Goal: Transaction & Acquisition: Purchase product/service

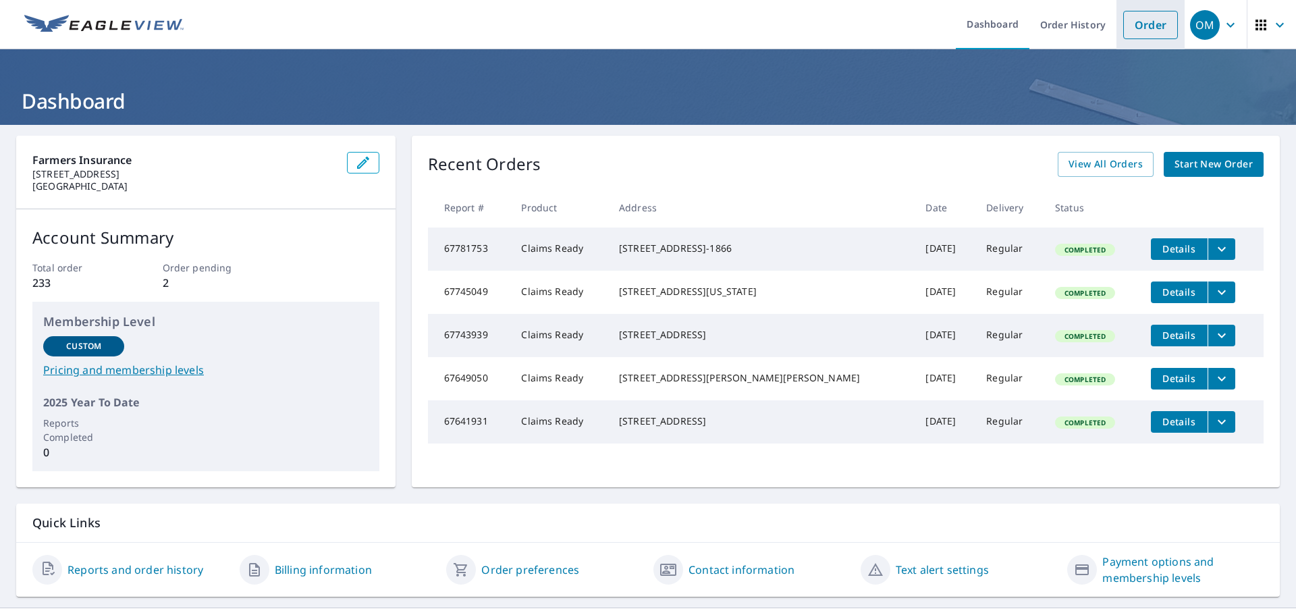
click at [1147, 26] on link "Order" at bounding box center [1151, 25] width 55 height 28
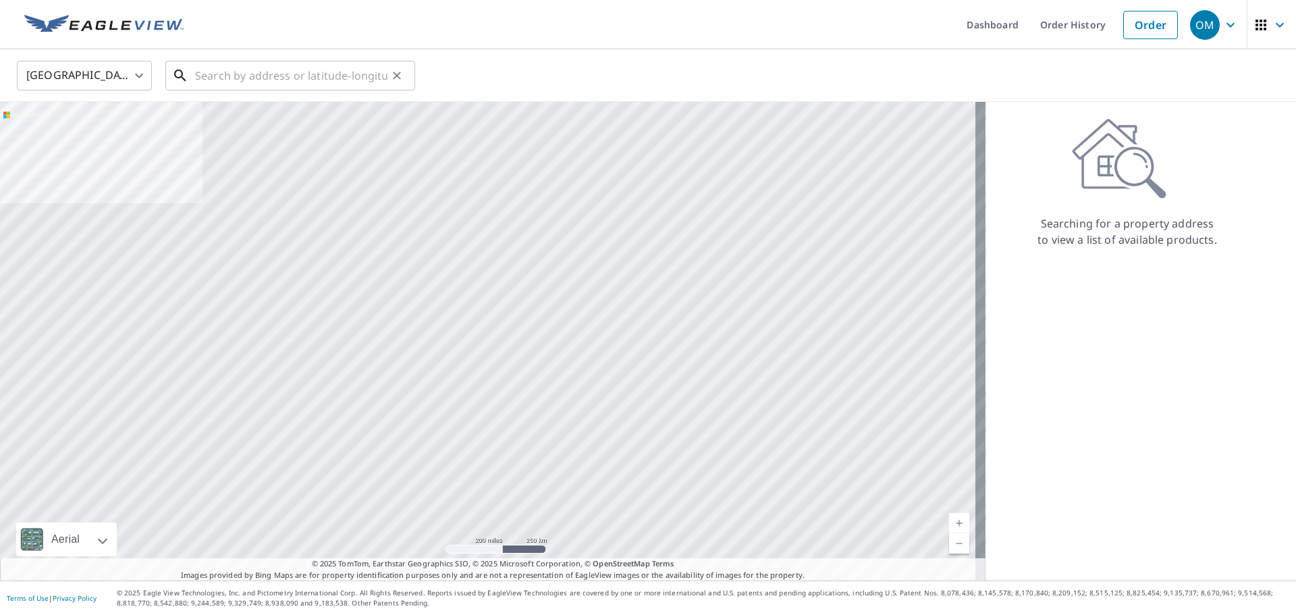
click at [211, 72] on input "text" at bounding box center [291, 76] width 192 height 38
paste input "[STREET_ADDRESS]"
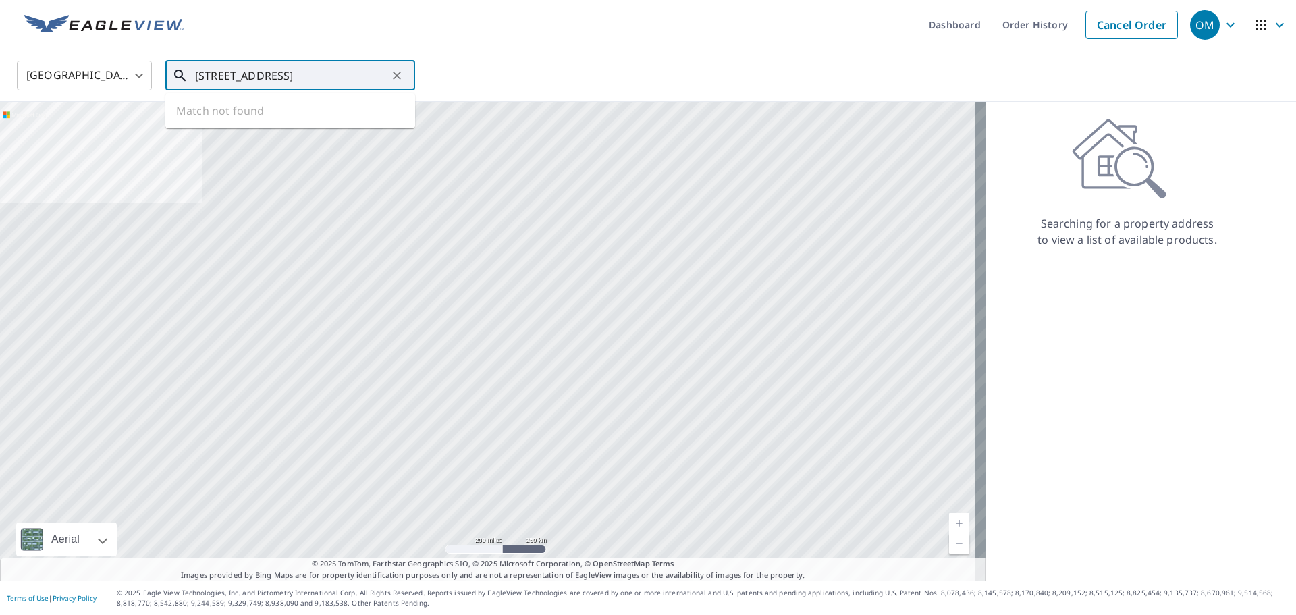
scroll to position [0, 69]
click at [246, 116] on span "[STREET_ADDRESS]" at bounding box center [298, 115] width 212 height 16
type input "[STREET_ADDRESS]"
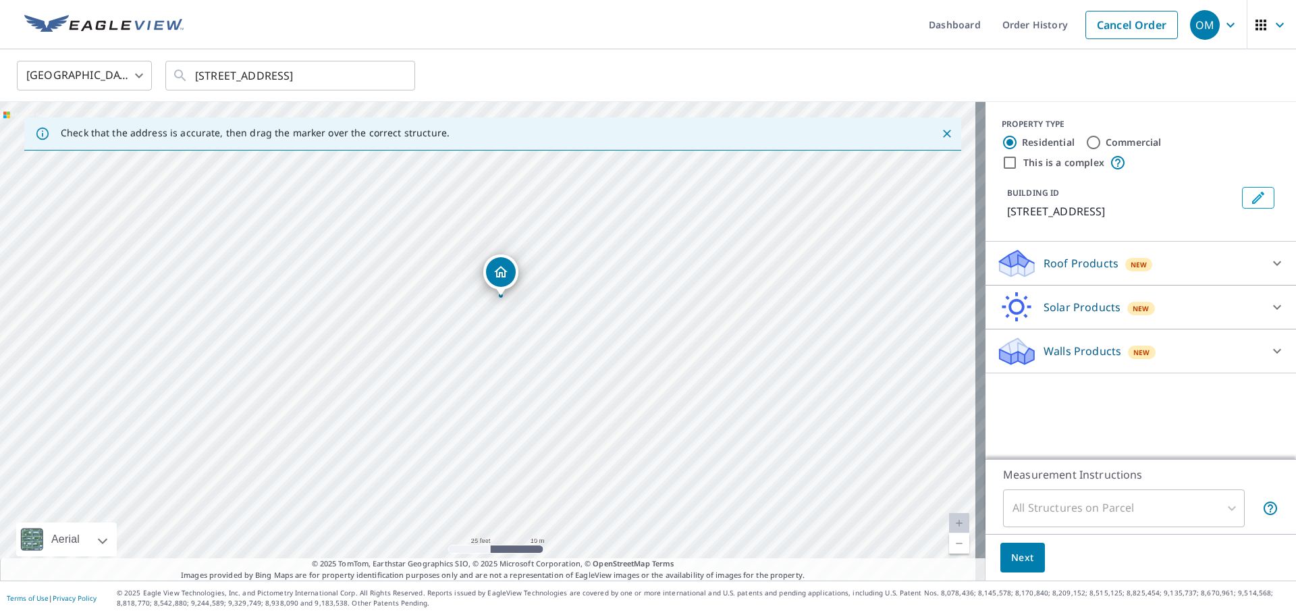
click at [1047, 344] on p "Walls Products" at bounding box center [1083, 351] width 78 height 16
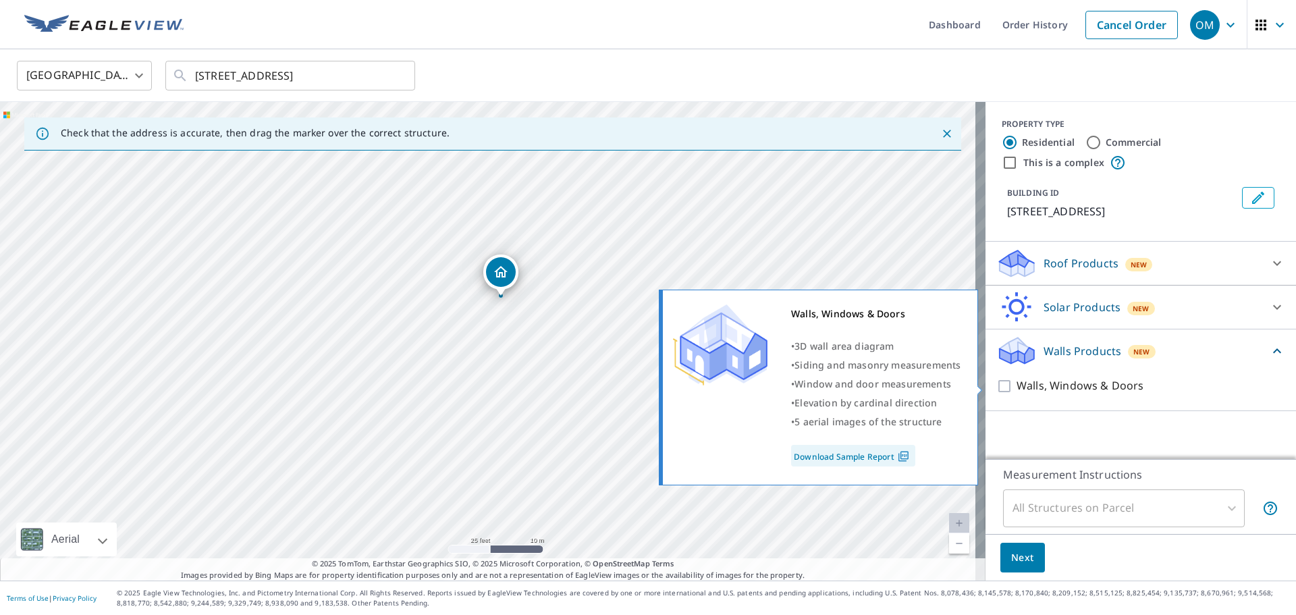
click at [997, 384] on input "Walls, Windows & Doors" at bounding box center [1007, 386] width 20 height 16
checkbox input "true"
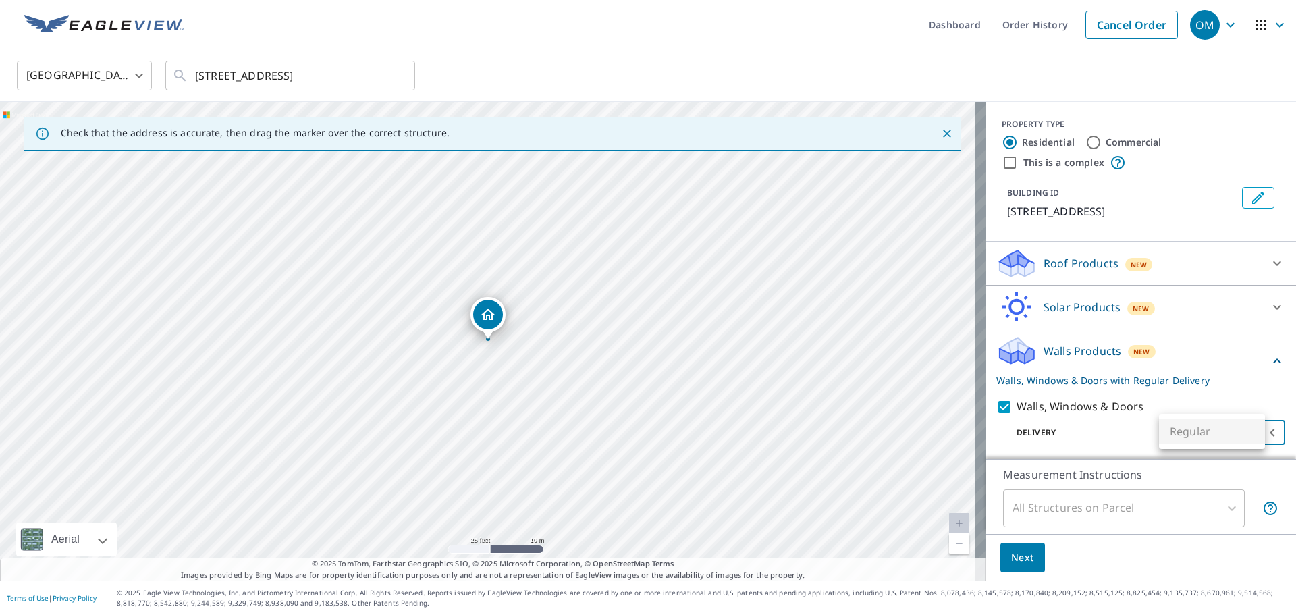
click at [1248, 425] on body "OM OM Dashboard Order History Cancel Order OM [GEOGRAPHIC_DATA] [GEOGRAPHIC_DAT…" at bounding box center [648, 307] width 1296 height 615
click at [1009, 553] on div at bounding box center [648, 307] width 1296 height 615
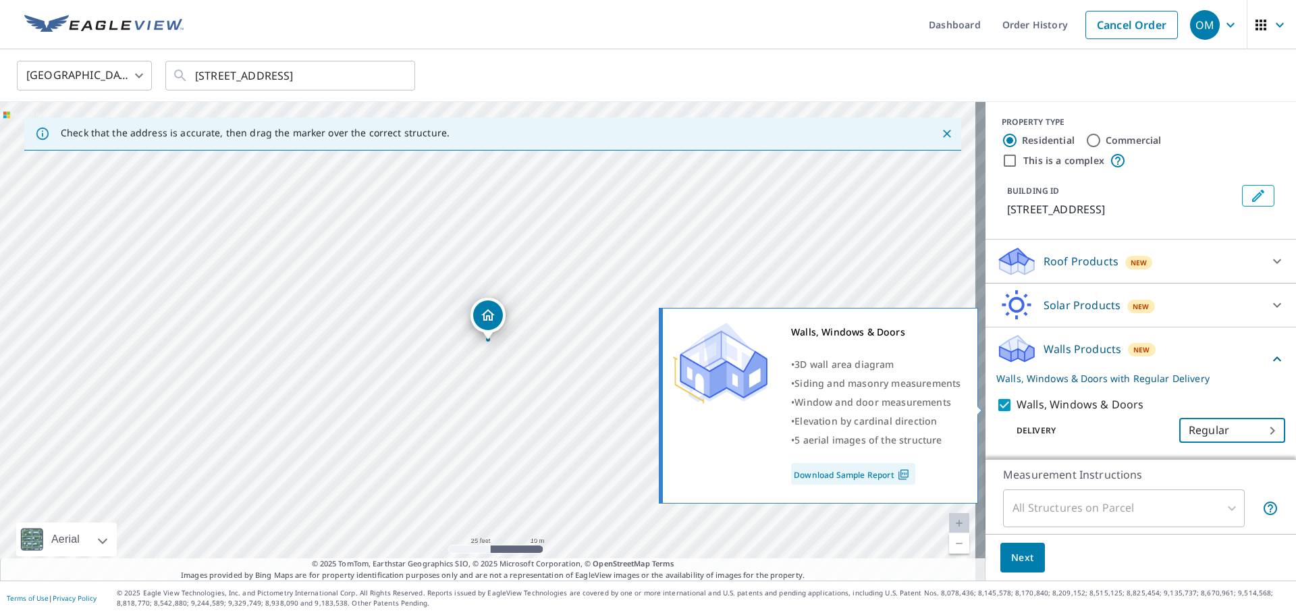
scroll to position [3, 0]
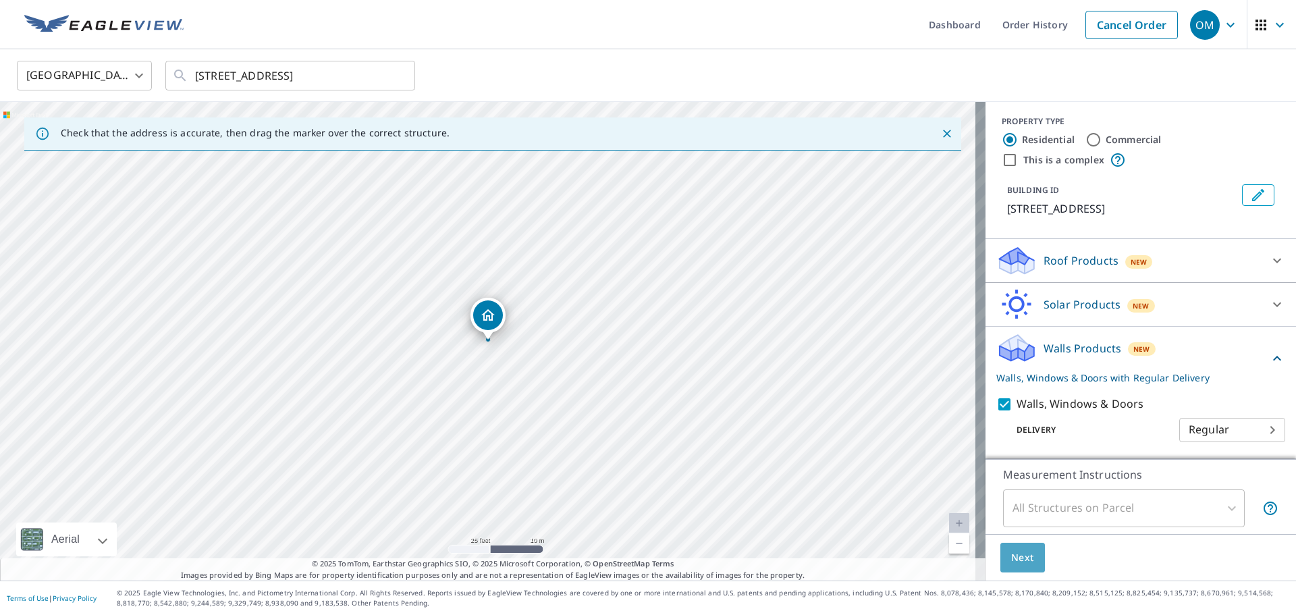
click at [1011, 554] on span "Next" at bounding box center [1022, 558] width 23 height 17
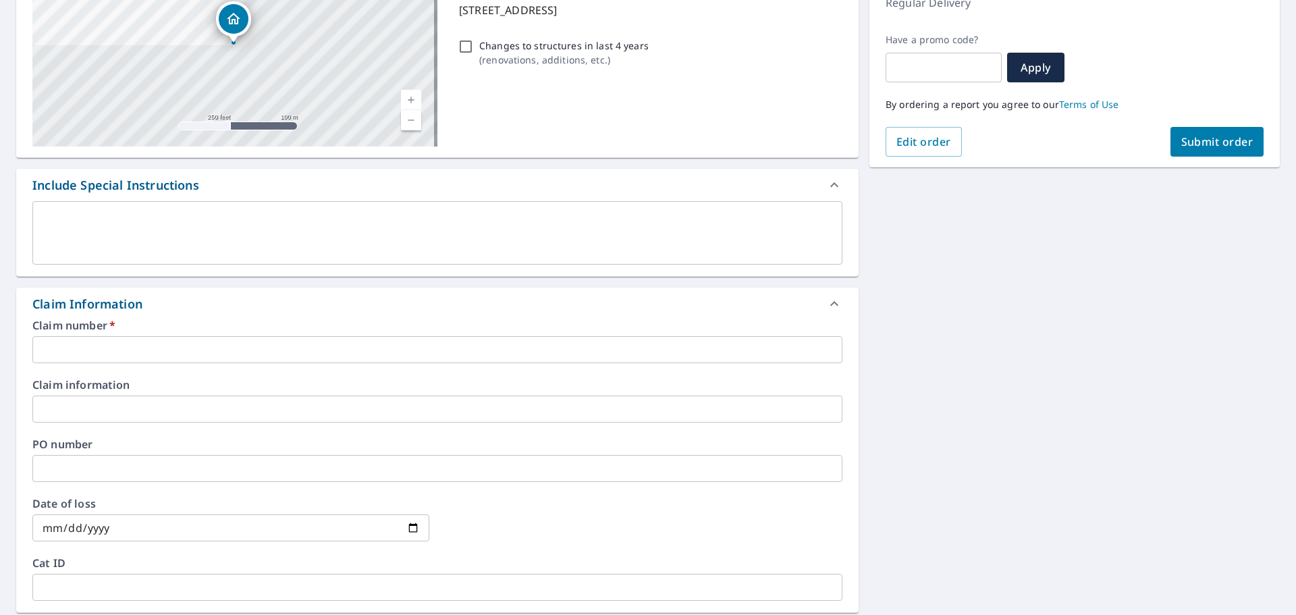
scroll to position [270, 0]
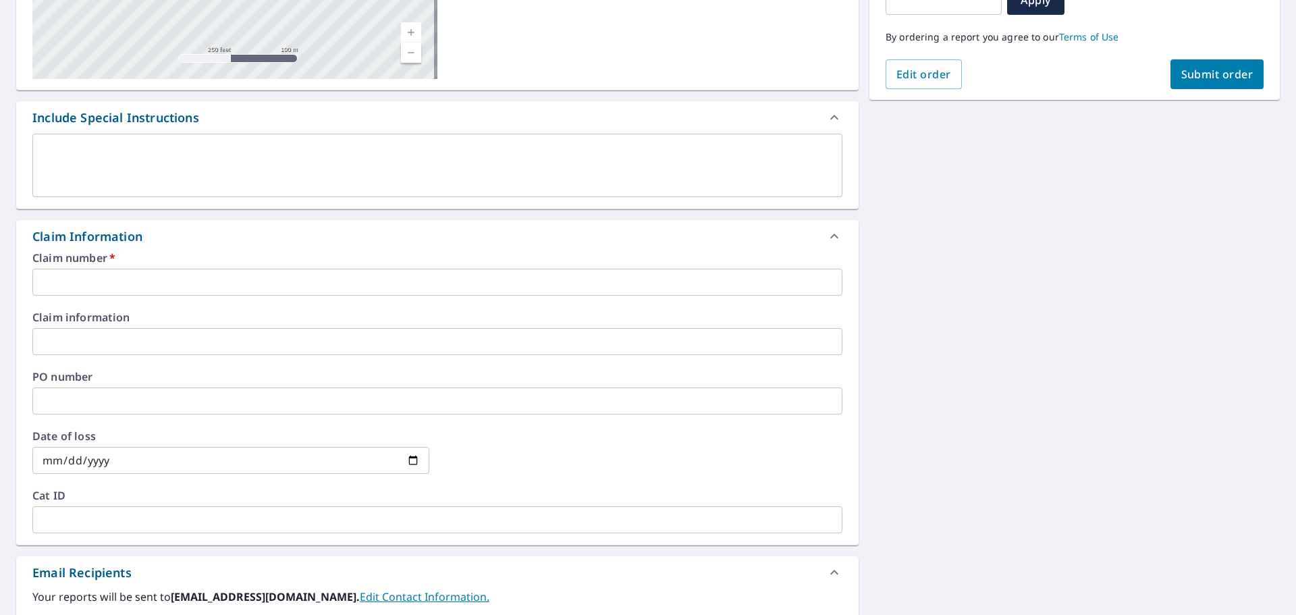
click at [141, 288] on input "text" at bounding box center [437, 282] width 810 height 27
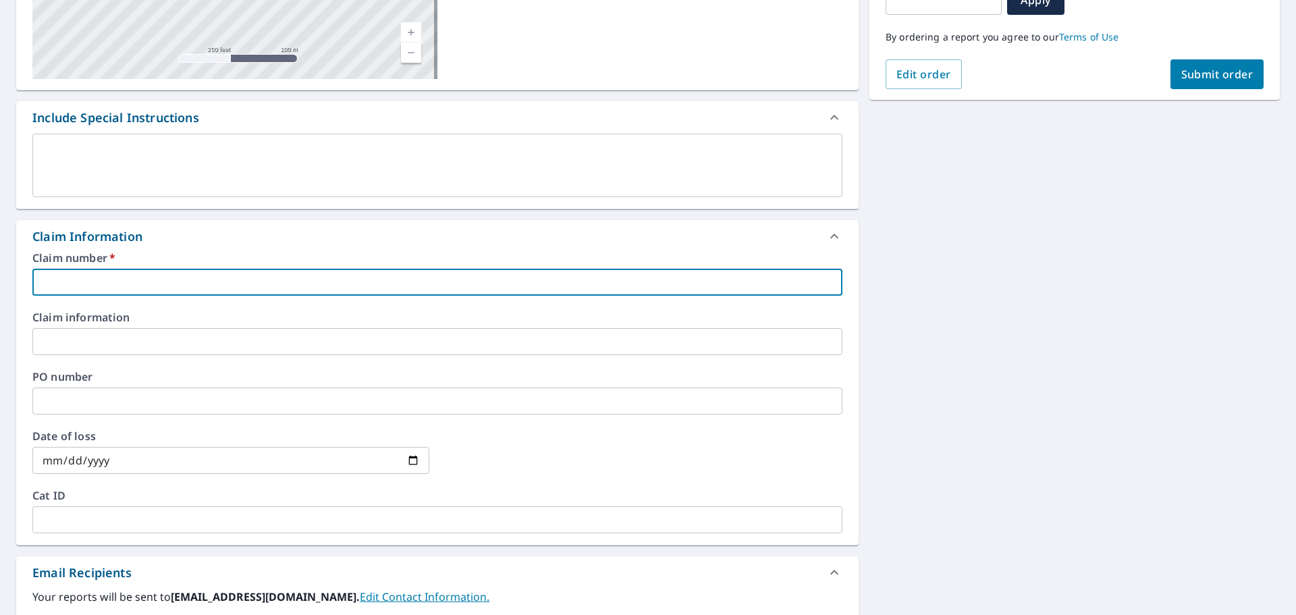
paste input "7009330158-1"
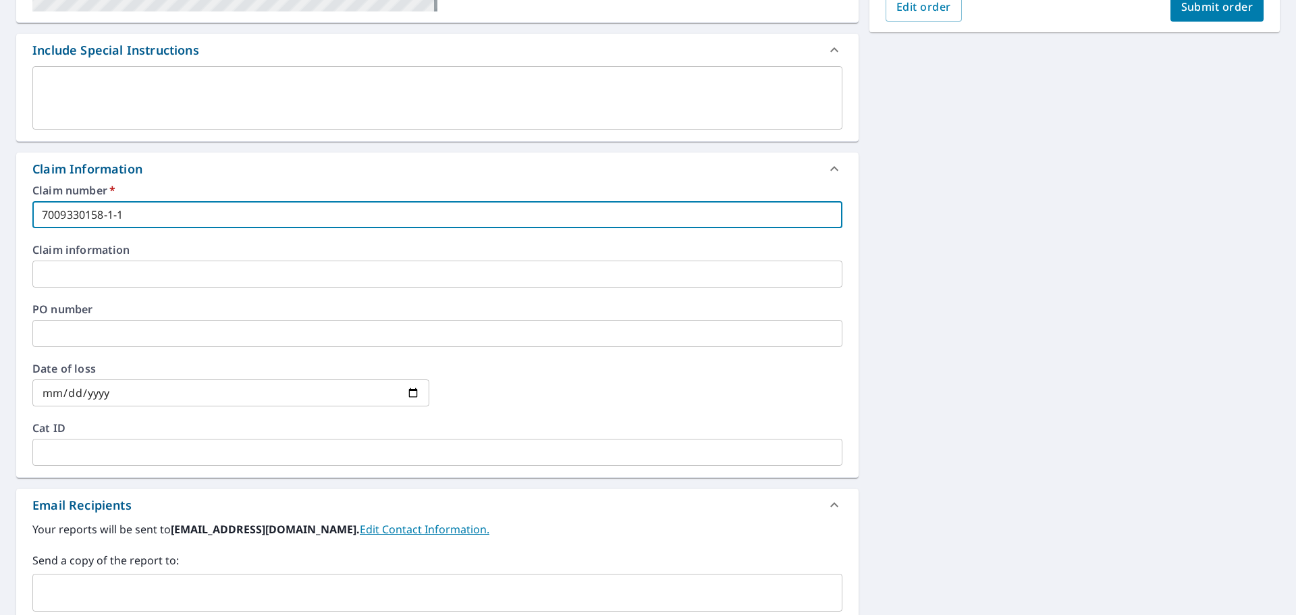
type input "7009330158-1-1"
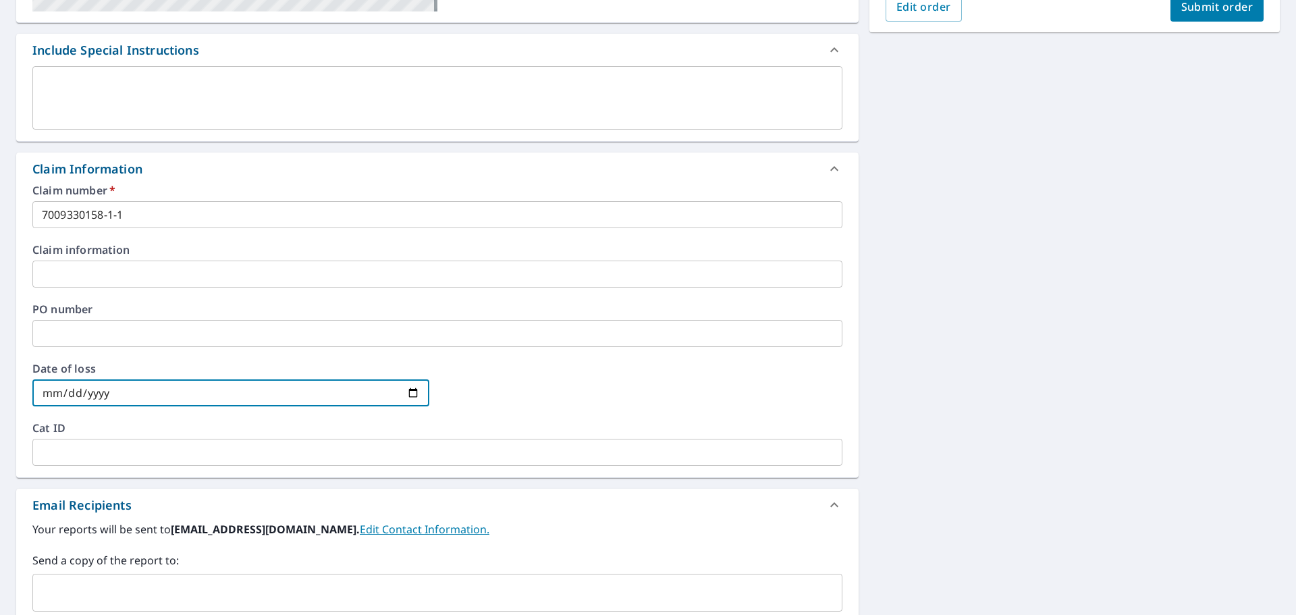
click at [406, 390] on input "date" at bounding box center [230, 392] width 397 height 27
type input "[DATE]"
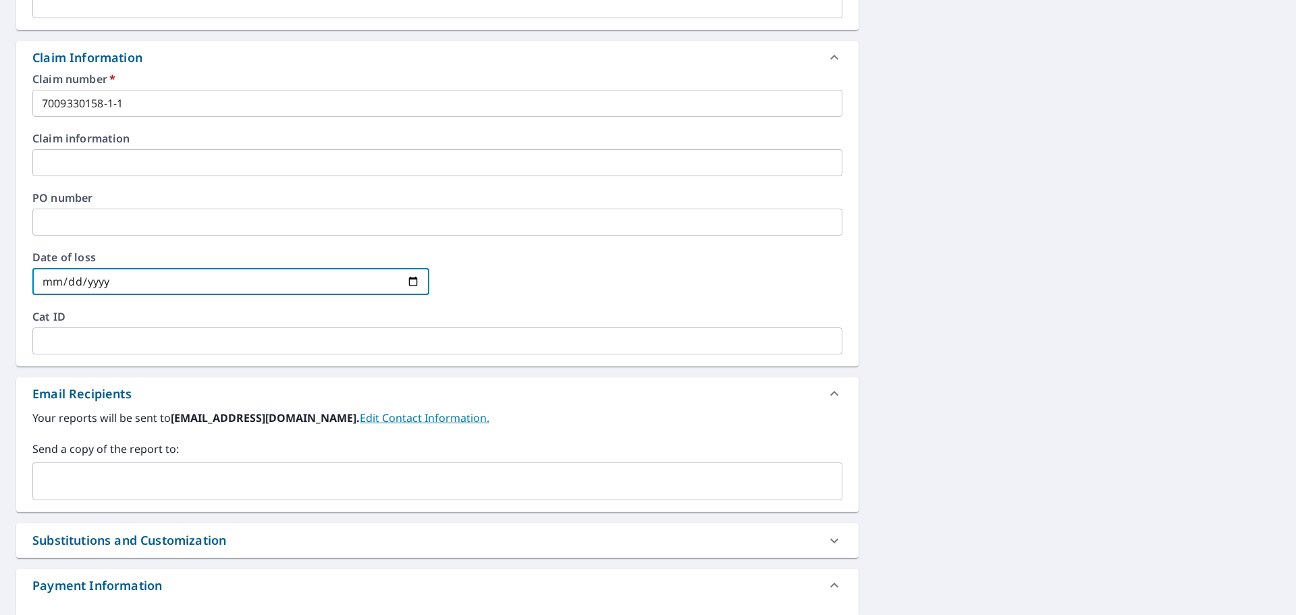
scroll to position [473, 0]
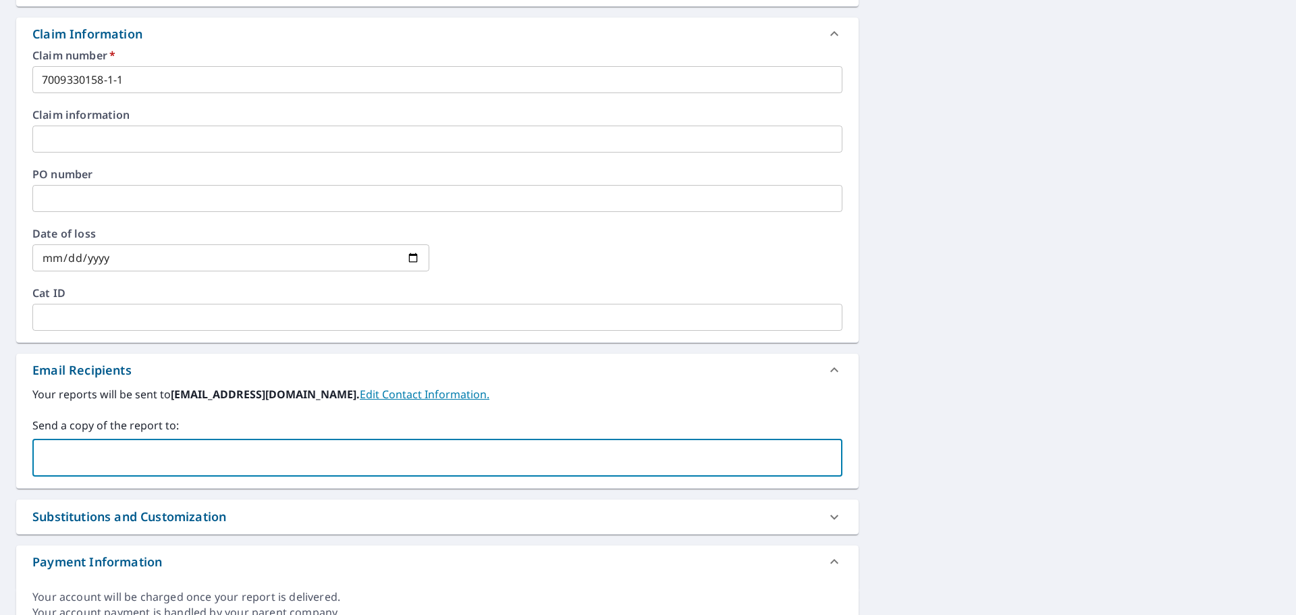
click at [232, 446] on input "text" at bounding box center [427, 458] width 778 height 26
type input "[EMAIL_ADDRESS][DOMAIN_NAME]"
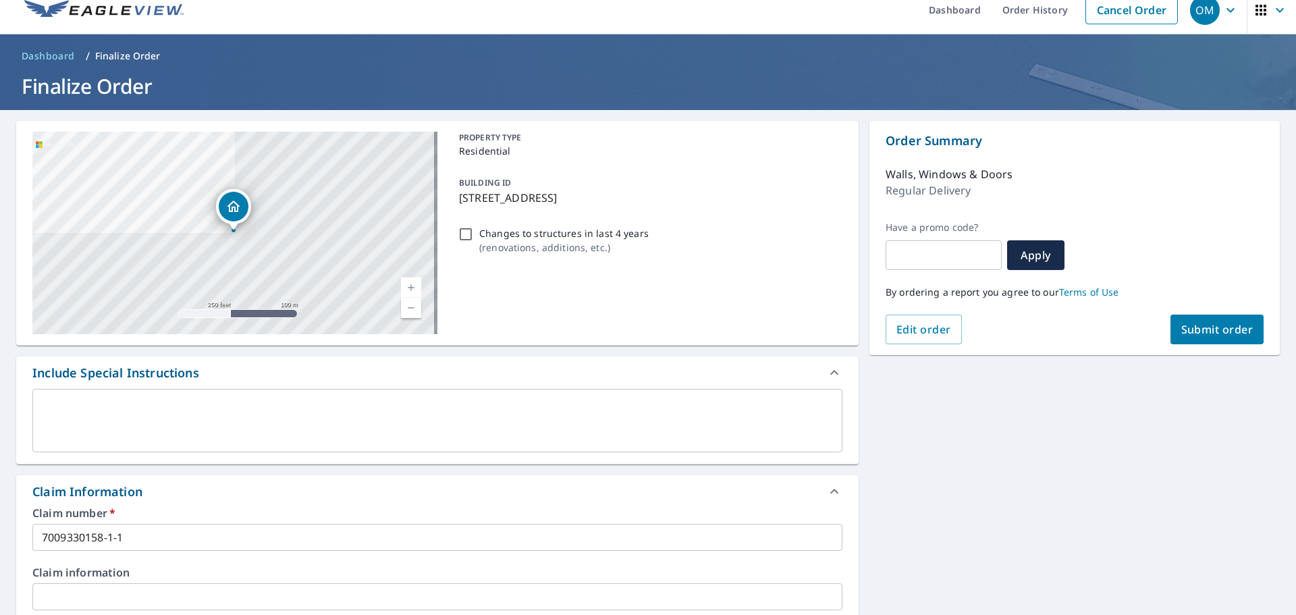
scroll to position [0, 0]
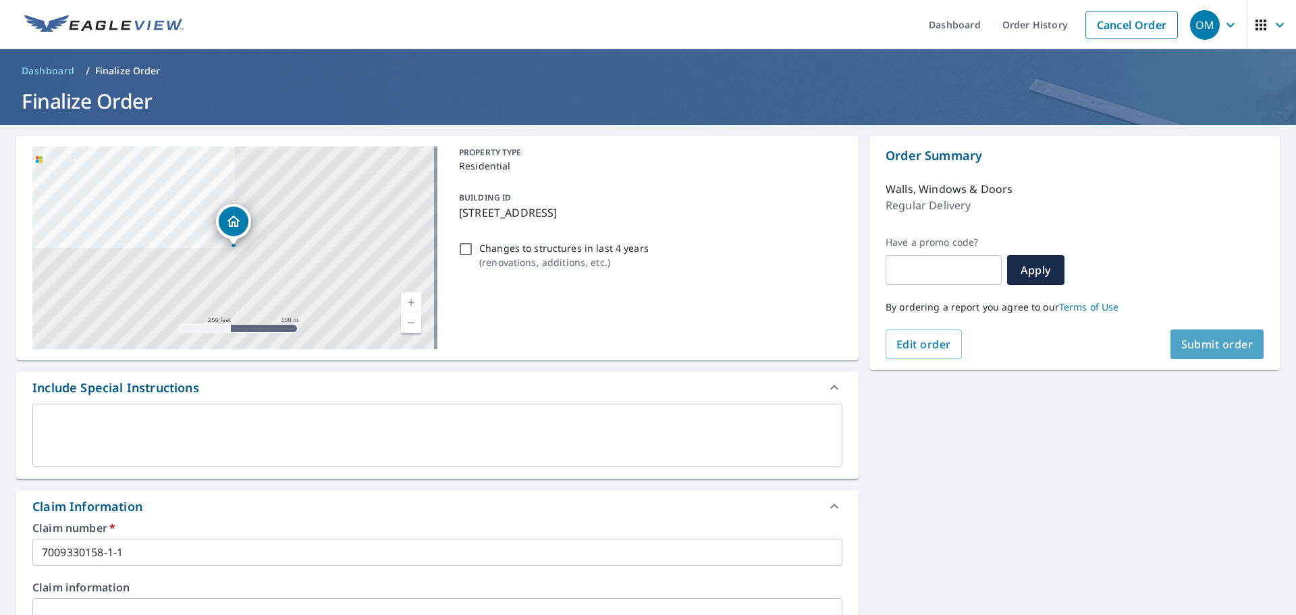
click at [1182, 344] on span "Submit order" at bounding box center [1218, 344] width 72 height 15
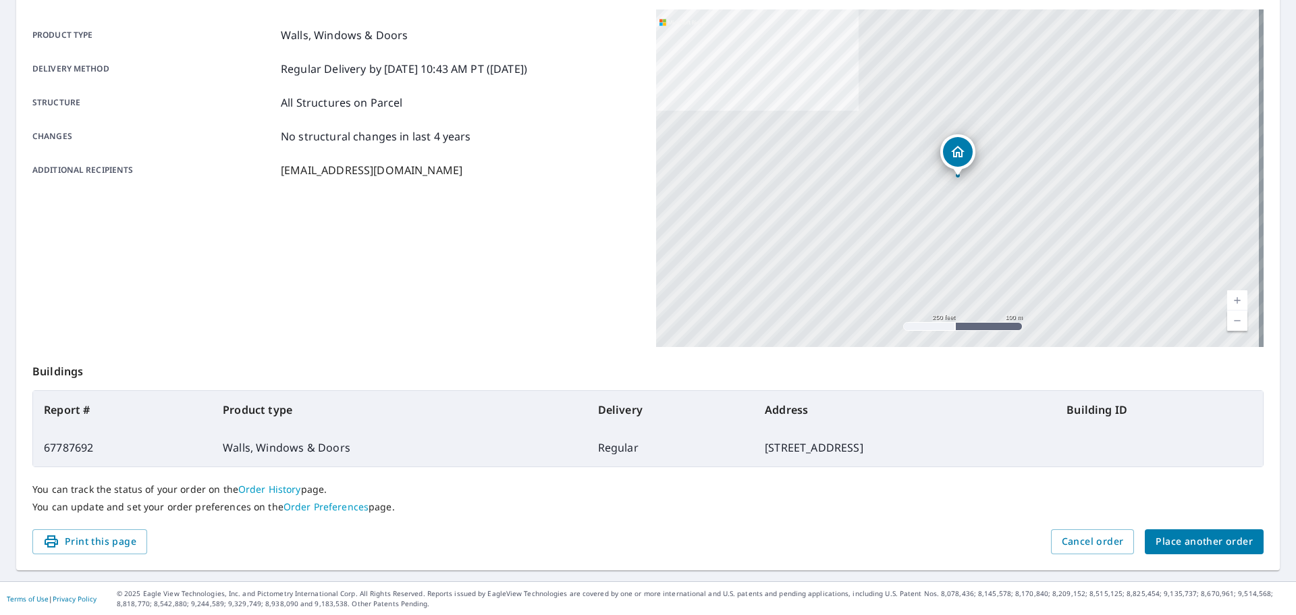
scroll to position [180, 0]
